Goal: Transaction & Acquisition: Purchase product/service

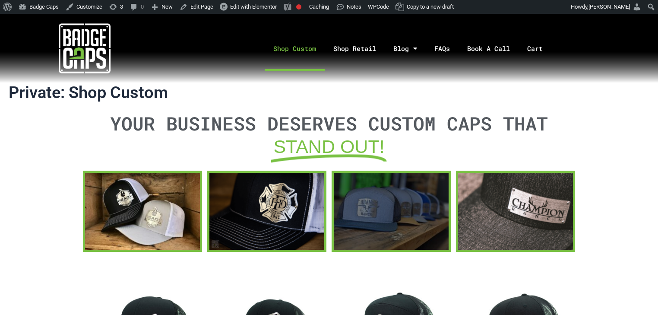
scroll to position [242, 0]
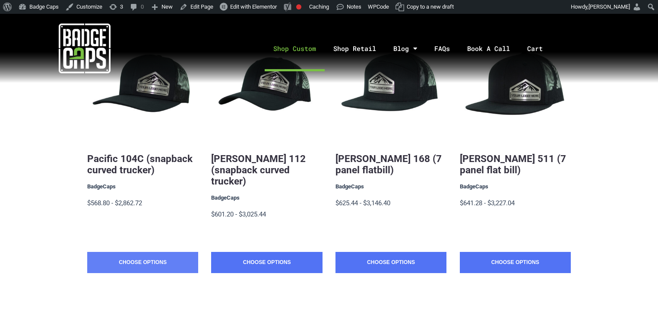
click at [153, 252] on link "Choose Options" at bounding box center [142, 263] width 111 height 22
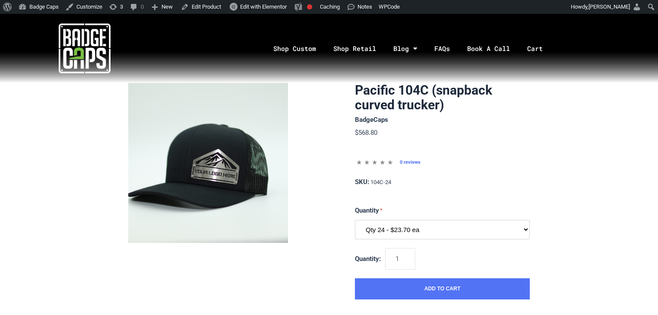
click at [449, 226] on select "Qty 24 - $23.70 ea Qty 48 - $22.94ea Qty 96 - $21.41ea Qty 144 - $19.88ea" at bounding box center [442, 229] width 175 height 19
click at [355, 220] on select "Qty 24 - $23.70 ea Qty 48 - $22.94ea Qty 96 - $21.41ea Qty 144 - $19.88ea" at bounding box center [442, 229] width 175 height 19
click at [399, 222] on select "Qty 24 - $23.70 ea Qty 48 - $22.94ea Qty 96 - $21.41ea Qty 144 - $19.88ea" at bounding box center [442, 229] width 175 height 19
click at [355, 220] on select "Qty 24 - $23.70 ea Qty 48 - $22.94ea Qty 96 - $21.41ea Qty 144 - $19.88ea" at bounding box center [442, 229] width 175 height 19
click at [401, 223] on select "Qty 24 - $23.70 ea Qty 48 - $22.94ea Qty 96 - $21.41ea Qty 144 - $19.88ea" at bounding box center [442, 229] width 175 height 19
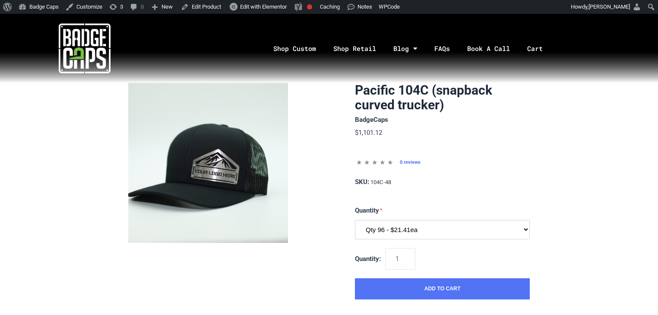
click at [355, 220] on select "Qty 24 - $23.70 ea Qty 48 - $22.94ea Qty 96 - $21.41ea Qty 144 - $19.88ea" at bounding box center [442, 229] width 175 height 19
click at [398, 231] on select "Qty 24 - $23.70 ea Qty 48 - $22.94ea Qty 96 - $21.41ea Qty 144 - $19.88ea" at bounding box center [442, 229] width 175 height 19
select select "194"
click at [355, 220] on select "Qty 24 - $23.70 ea Qty 48 - $22.94ea Qty 96 - $21.41ea Qty 144 - $19.88ea" at bounding box center [442, 229] width 175 height 19
click at [91, 39] on img at bounding box center [85, 48] width 52 height 52
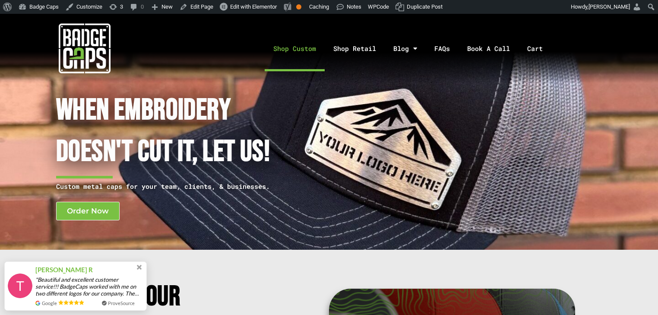
click at [276, 58] on link "Shop Custom" at bounding box center [295, 48] width 60 height 45
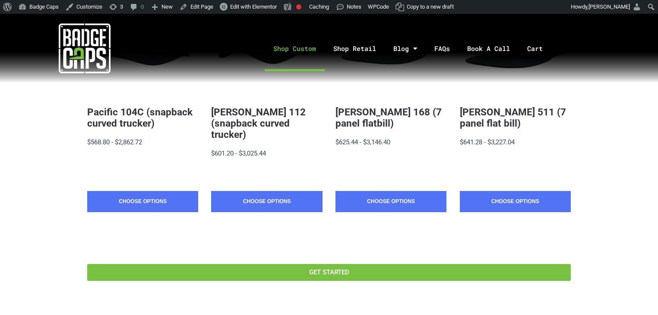
scroll to position [161, 0]
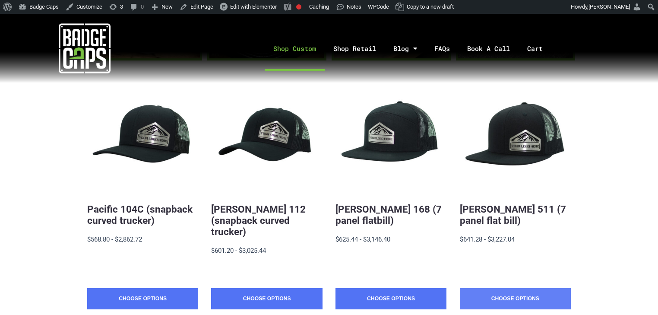
click at [487, 293] on link "Choose Options" at bounding box center [515, 299] width 111 height 22
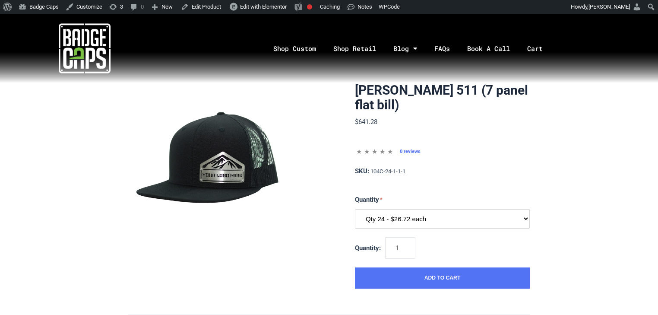
click at [484, 215] on select "Qty 24 - $26.72 each Qty 48 - $25.86 each Qty 96 - $24.14 each Qty 144 - $22.41…" at bounding box center [442, 218] width 175 height 19
click at [355, 209] on select "Qty 24 - $26.72 each Qty 48 - $25.86 each Qty 96 - $24.14 each Qty 144 - $22.41…" at bounding box center [442, 218] width 175 height 19
click at [451, 226] on select "Qty 24 - $26.72 each Qty 48 - $25.86 each Qty 96 - $24.14 each Qty 144 - $22.41…" at bounding box center [442, 218] width 175 height 19
select select "208"
click at [355, 209] on select "Qty 24 - $26.72 each Qty 48 - $25.86 each Qty 96 - $24.14 each Qty 144 - $22.41…" at bounding box center [442, 218] width 175 height 19
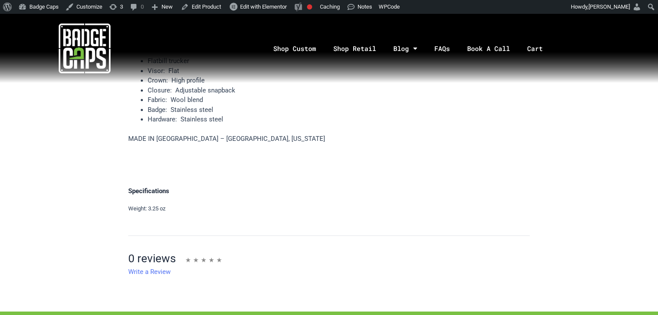
scroll to position [380, 0]
